Goal: Information Seeking & Learning: Learn about a topic

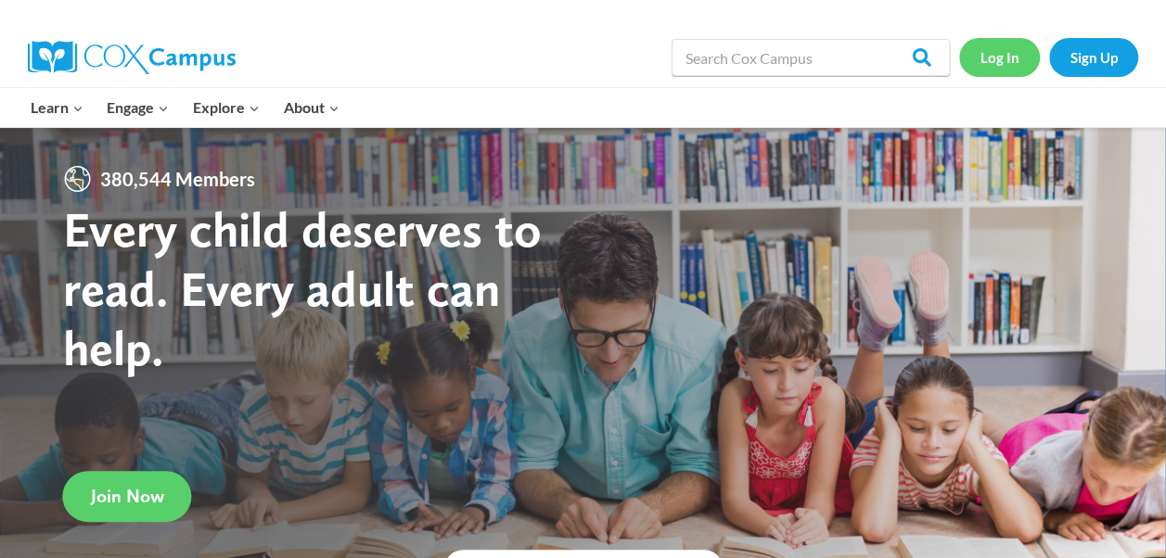
click at [1002, 58] on link "Log In" at bounding box center [999, 57] width 81 height 38
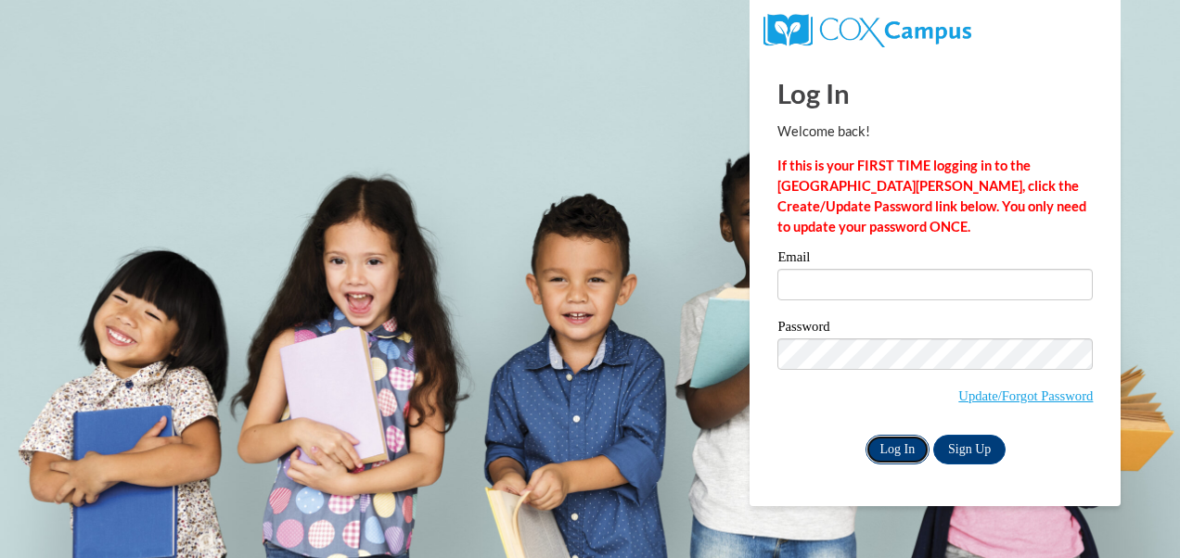
click at [894, 445] on input "Log In" at bounding box center [897, 450] width 65 height 30
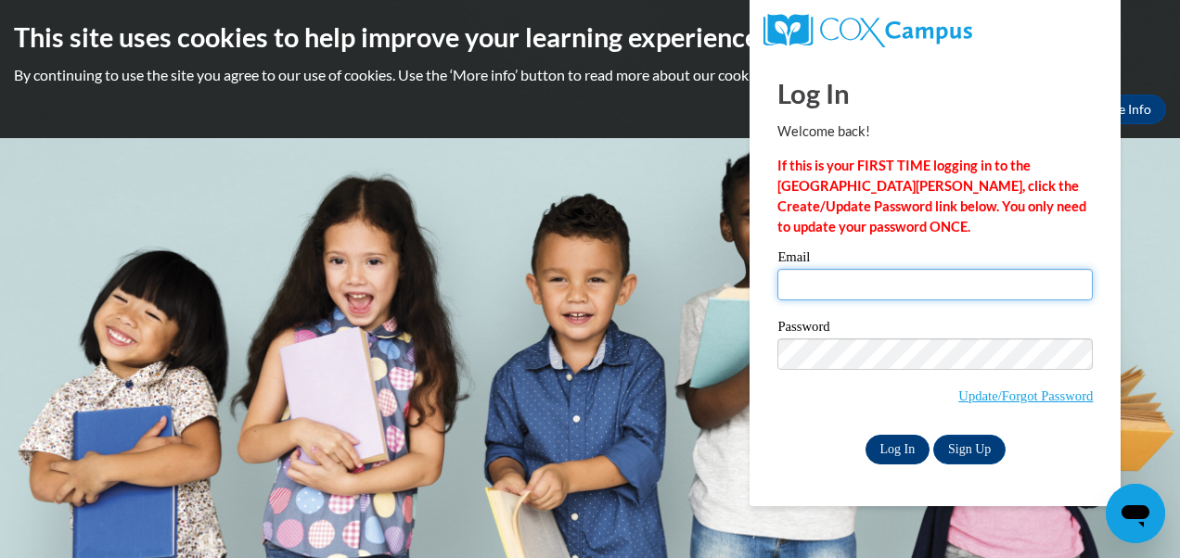
type input "nmelendez@lccaa.net"
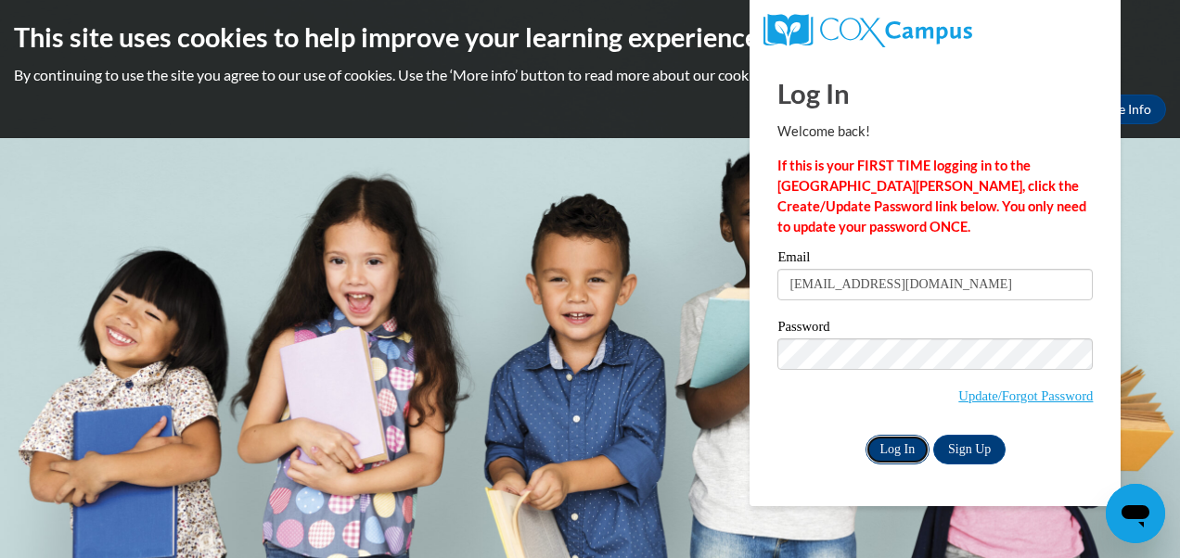
click at [894, 445] on input "Log In" at bounding box center [897, 450] width 65 height 30
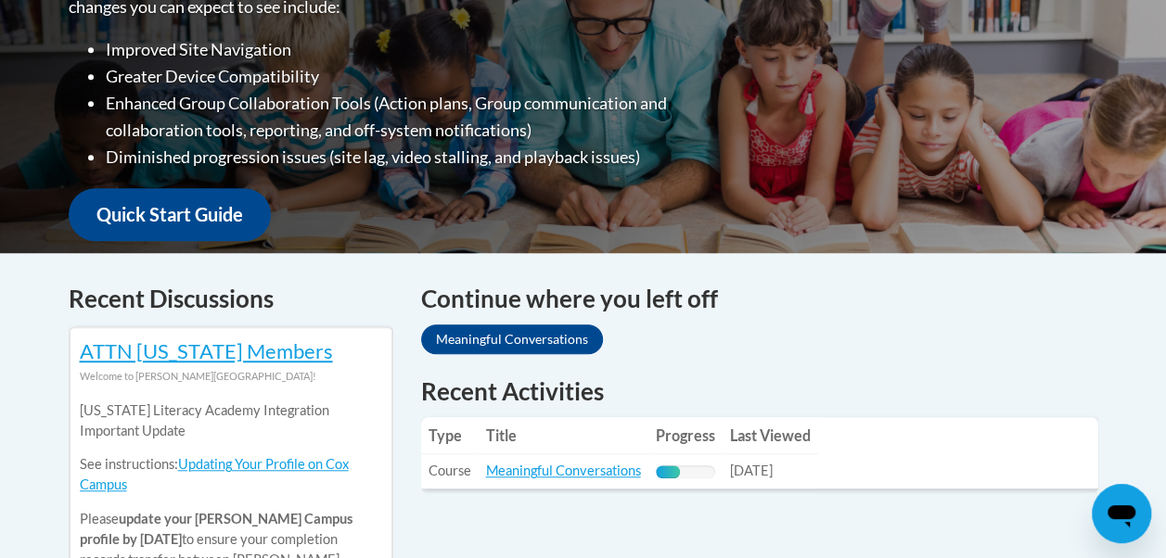
scroll to position [519, 0]
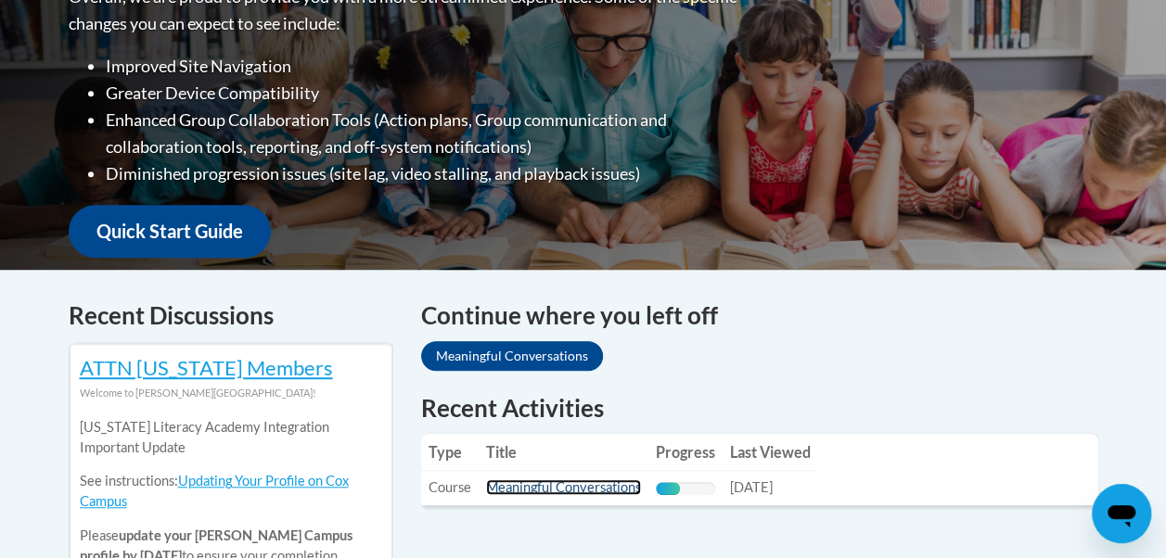
click at [560, 491] on link "Meaningful Conversations" at bounding box center [563, 487] width 155 height 16
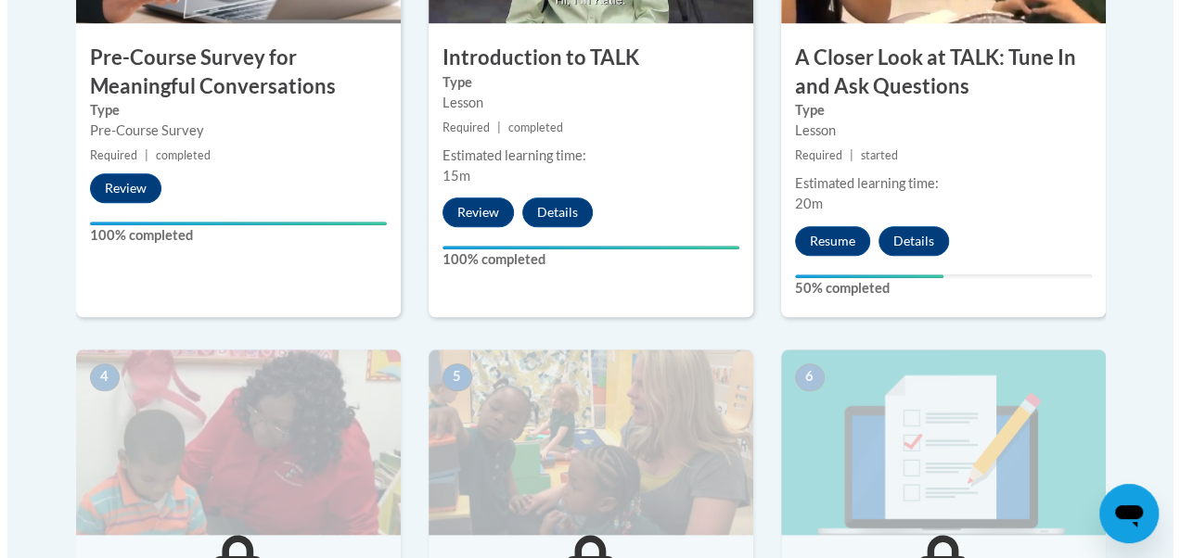
scroll to position [816, 0]
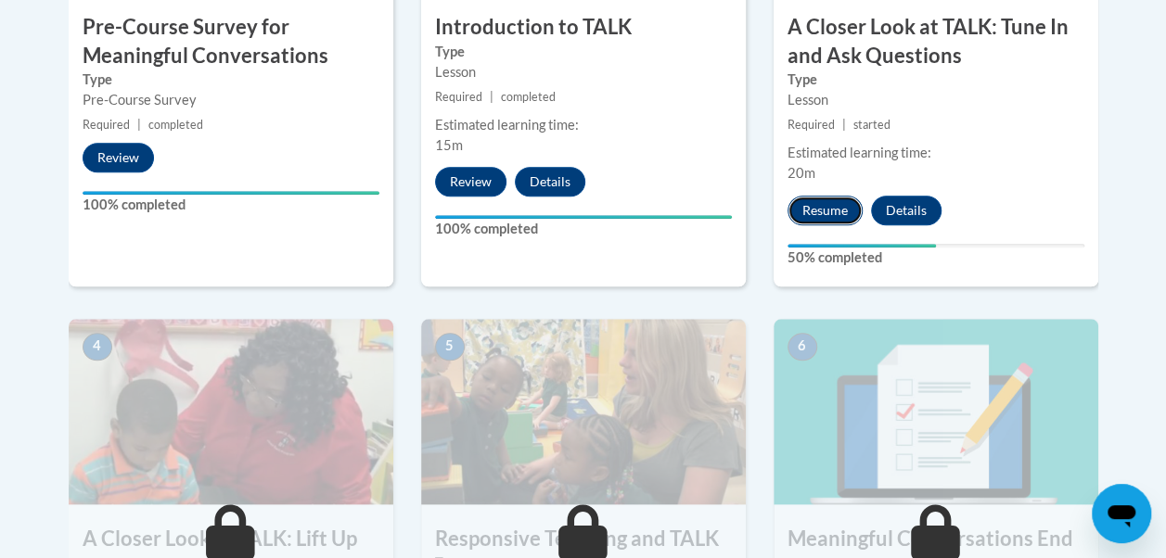
click at [818, 208] on button "Resume" at bounding box center [824, 211] width 75 height 30
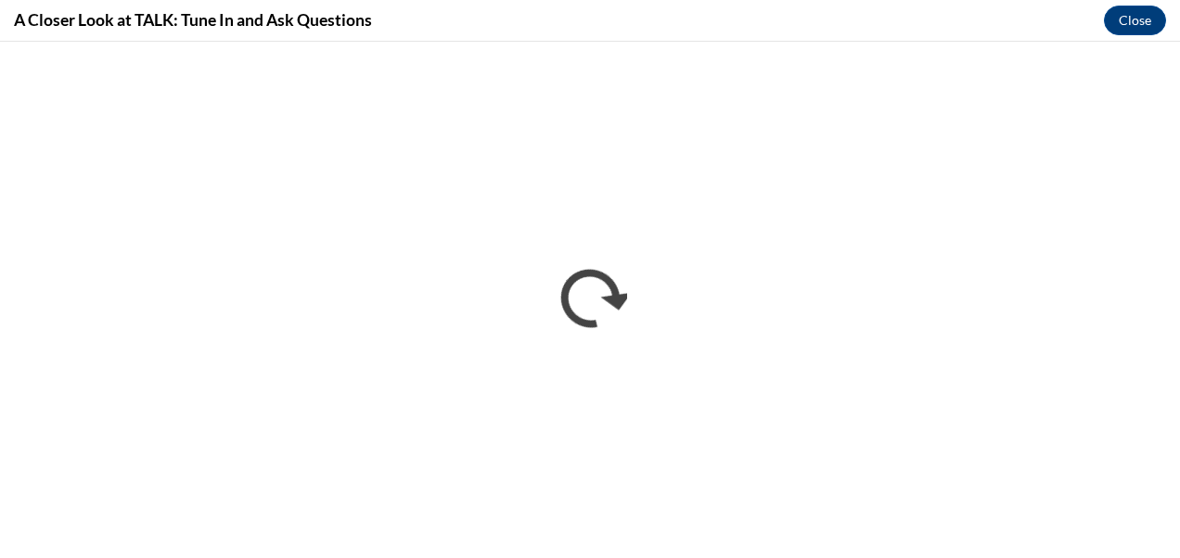
scroll to position [0, 0]
click at [838, 12] on div "A Closer Look at TALK: Tune In and Ask Questions Close" at bounding box center [590, 21] width 1180 height 42
